Goal: Information Seeking & Learning: Learn about a topic

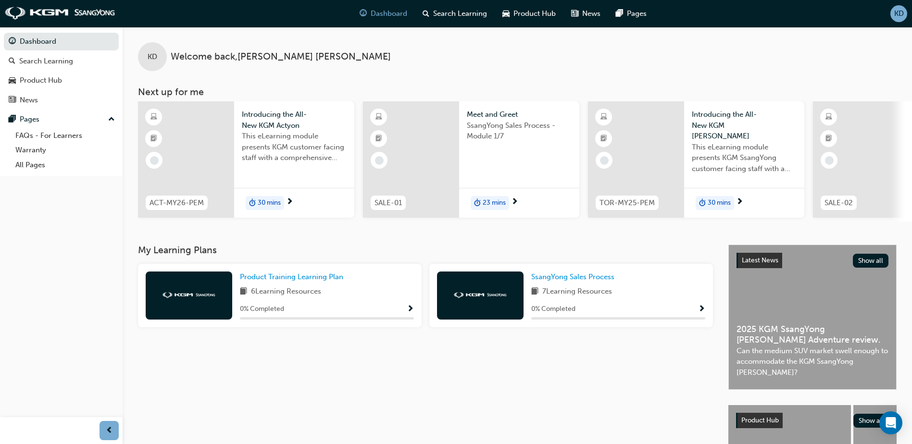
click at [709, 76] on div "KD Welcome back , [PERSON_NAME] Next up for me ACT-MY26-PEM Introducing the All…" at bounding box center [518, 124] width 790 height 195
click at [45, 78] on div "Product Hub" at bounding box center [41, 80] width 42 height 11
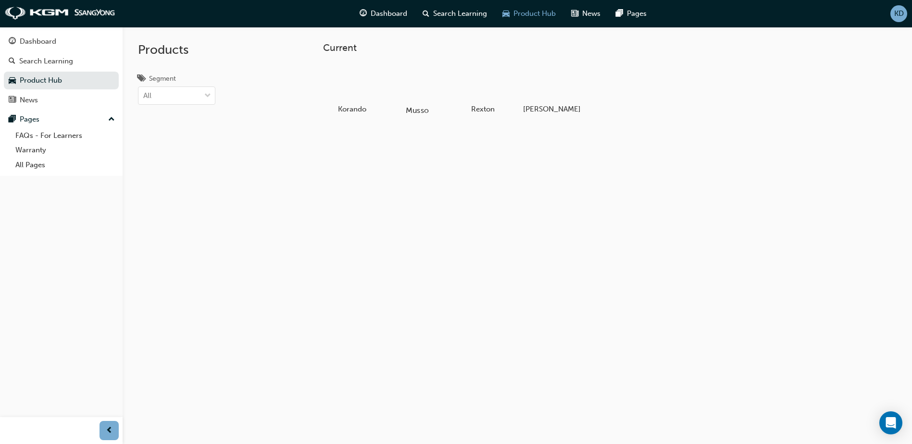
click at [418, 88] on div at bounding box center [417, 82] width 53 height 38
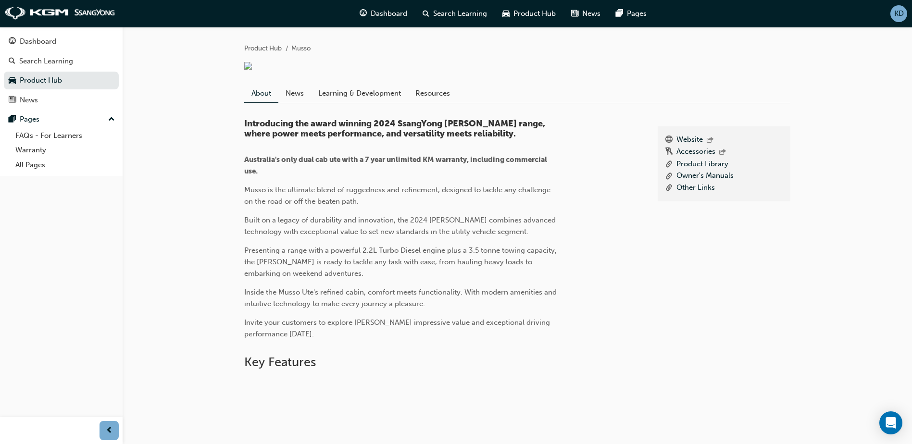
scroll to position [192, 0]
click at [303, 94] on link "News" at bounding box center [295, 93] width 33 height 18
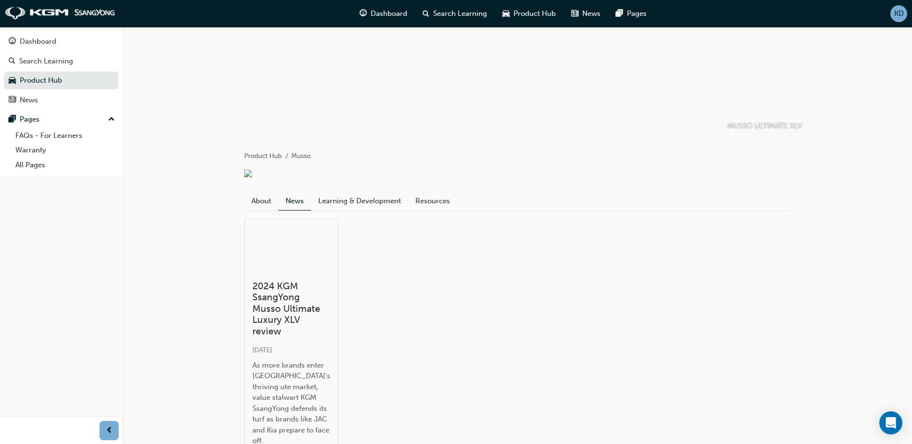
scroll to position [144, 0]
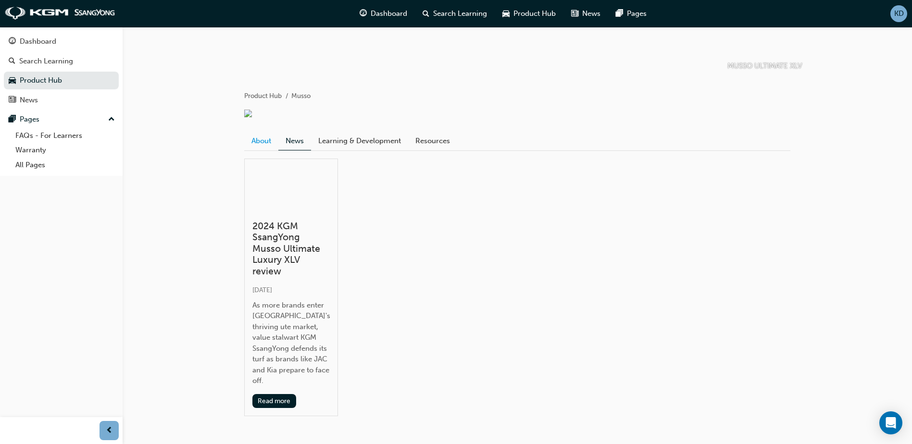
click at [272, 140] on link "About" at bounding box center [261, 141] width 34 height 18
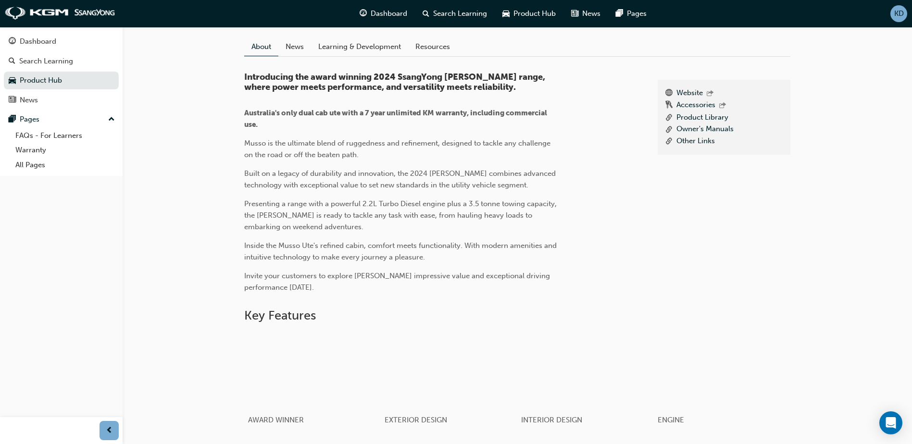
scroll to position [215, 0]
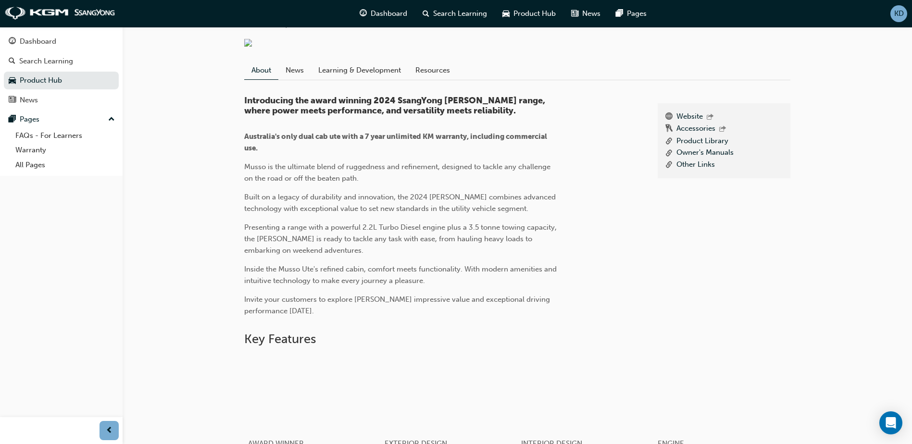
click at [284, 105] on span "Introducing the award winning 2024 SsangYong [PERSON_NAME] range, where power m…" at bounding box center [395, 105] width 303 height 21
click at [289, 150] on p "Australia's only dual cab ute with a 7 year unlimited KM warranty, including co…" at bounding box center [400, 142] width 313 height 23
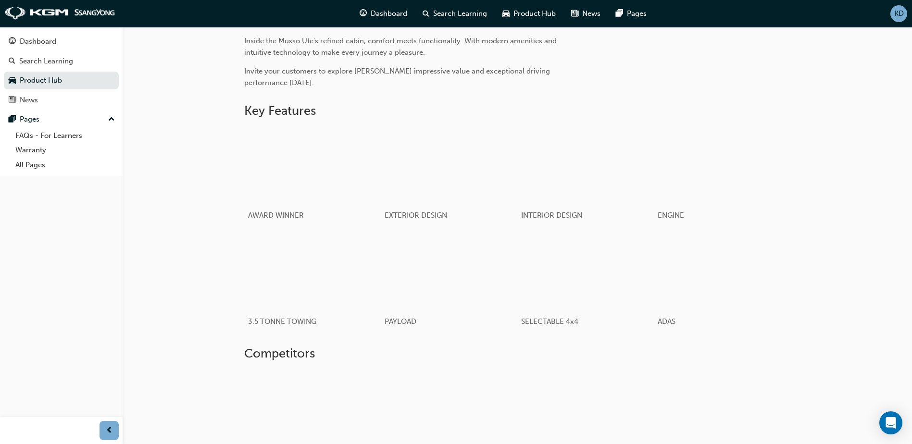
scroll to position [456, 0]
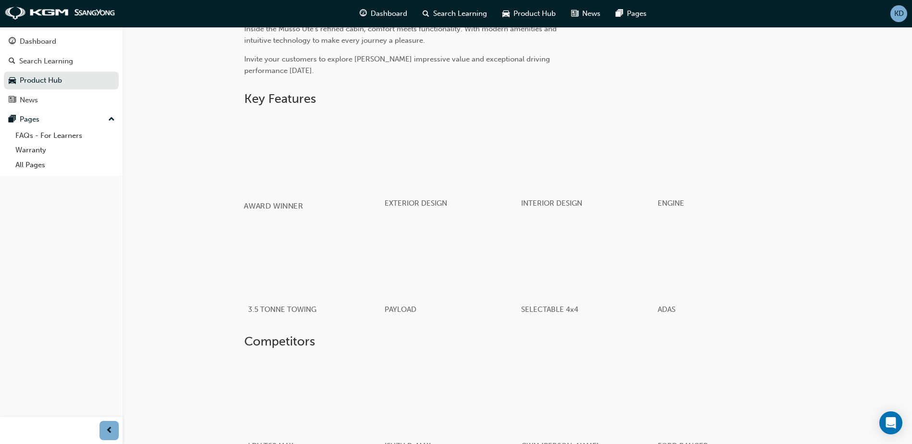
click at [295, 164] on div "button" at bounding box center [312, 153] width 137 height 77
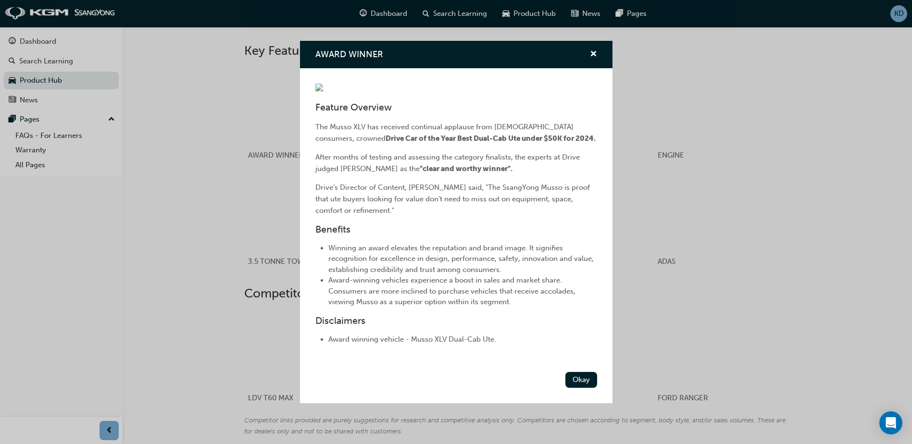
scroll to position [60, 0]
